Goal: Navigation & Orientation: Find specific page/section

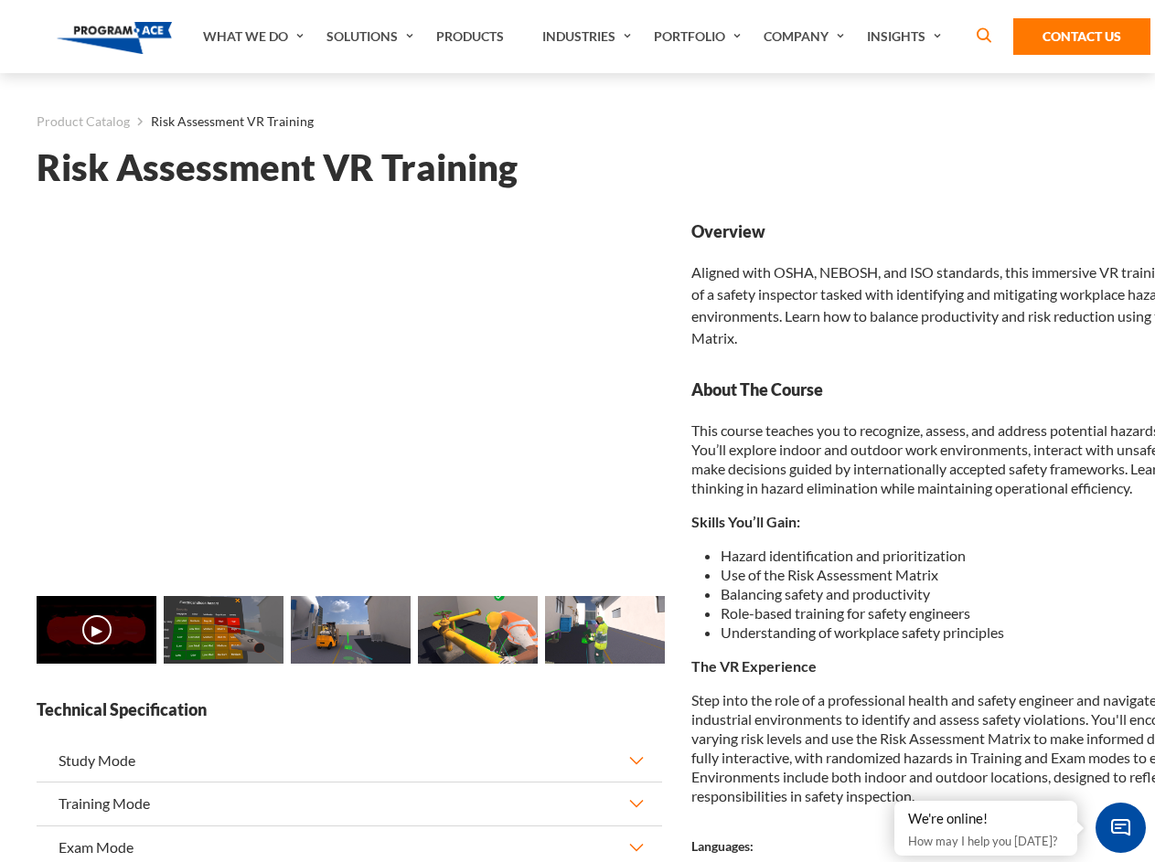
click at [372, 37] on link "Solutions" at bounding box center [372, 36] width 110 height 73
click at [0, 0] on div "AI & Computer Vision Solutions Computer Vision Quality Control AI tools for fas…" at bounding box center [0, 0] width 0 height 0
click at [0, 0] on div "AI & Computer Vision Solutions Virtual Training Solutions Virtual Tour Solution…" at bounding box center [0, 0] width 0 height 0
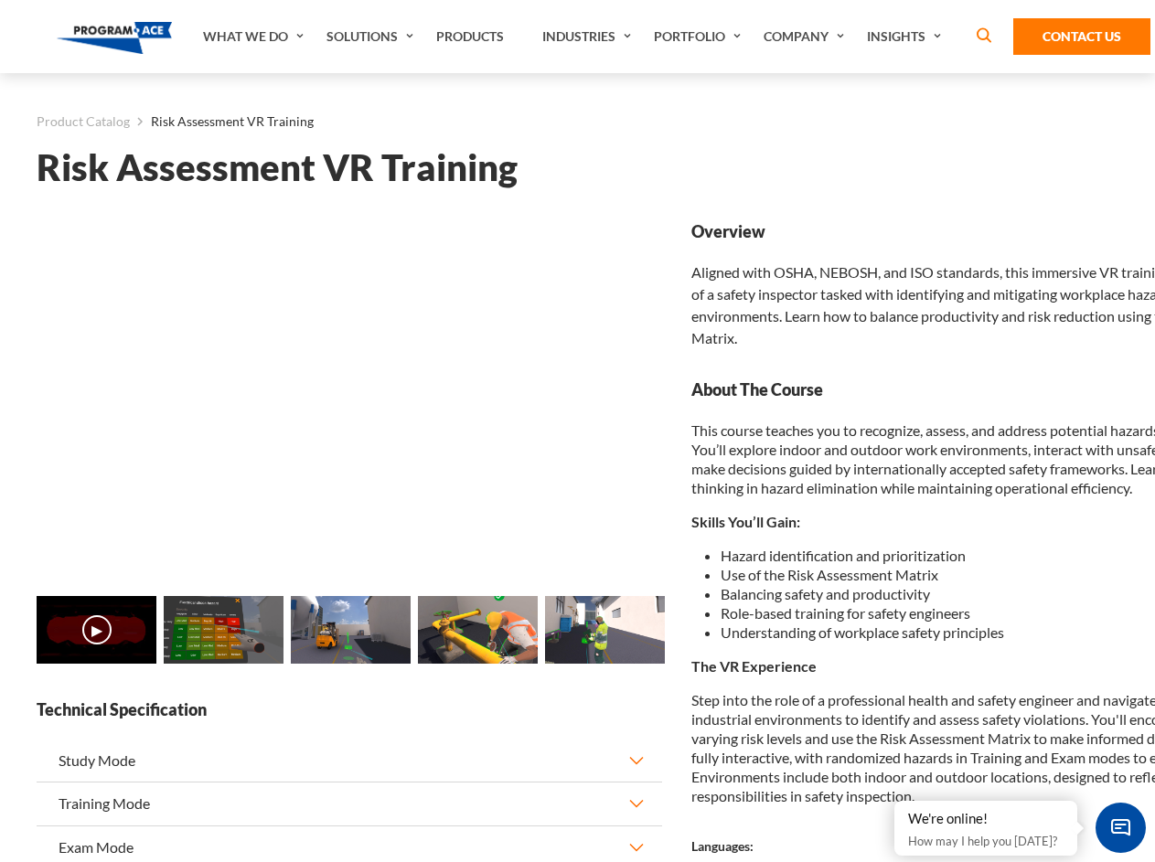
click at [0, 0] on div "AI & Computer Vision Solutions Virtual Training Solutions Virtual Tour Solution…" at bounding box center [0, 0] width 0 height 0
click at [0, 0] on div "AI & Computer Vision Solutions Computer Vision Quality Control AI tools for fas…" at bounding box center [0, 0] width 0 height 0
